Goal: Go to known website: Access a specific website the user already knows

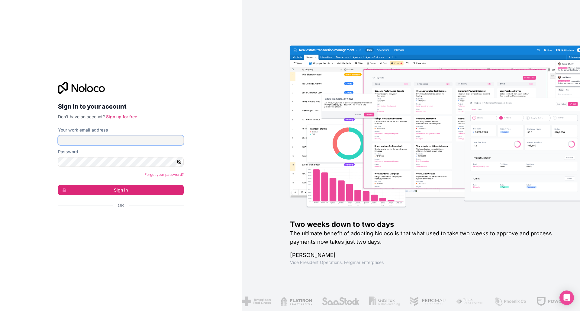
click at [115, 141] on input "Your work email address" at bounding box center [121, 141] width 126 height 10
type input "[PERSON_NAME][EMAIL_ADDRESS][DOMAIN_NAME]"
click at [58, 185] on button "Sign in" at bounding box center [121, 190] width 126 height 10
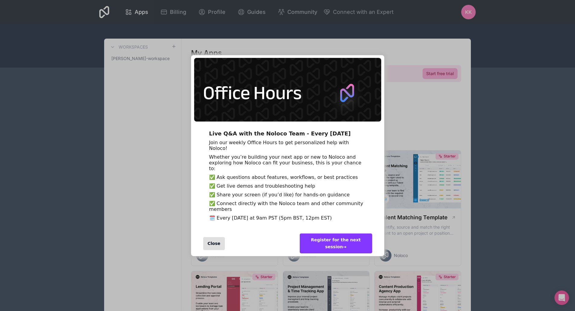
click at [217, 207] on div "Close" at bounding box center [214, 243] width 22 height 13
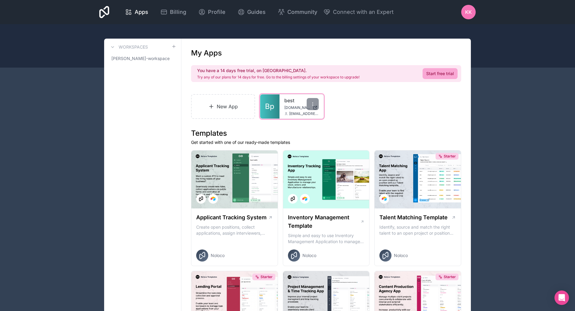
click at [291, 98] on link "best" at bounding box center [301, 100] width 34 height 7
